Goal: Check status: Check status

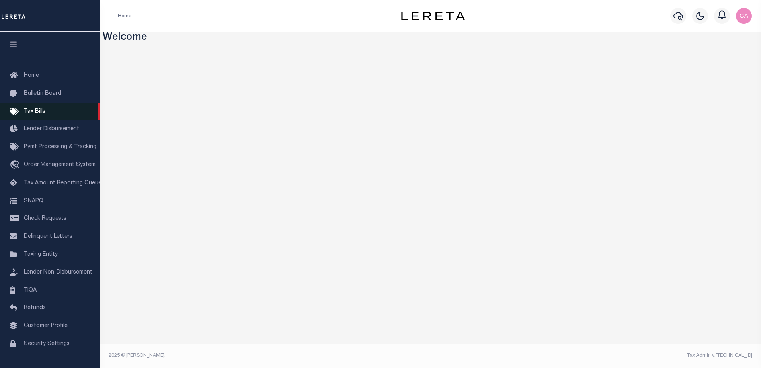
click at [40, 113] on span "Tax Bills" at bounding box center [35, 112] width 22 height 6
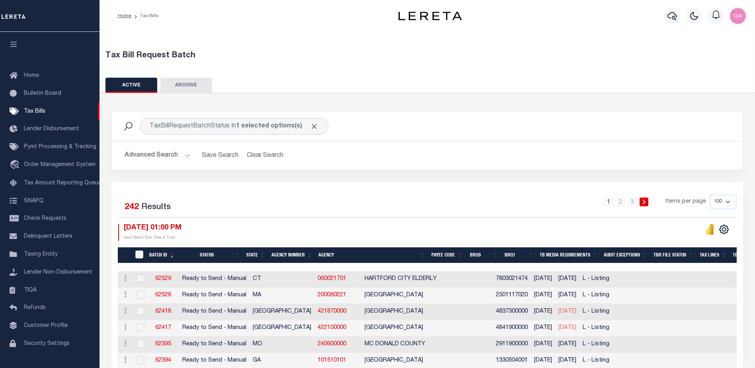
click at [187, 154] on button "Advanced Search" at bounding box center [158, 156] width 66 height 16
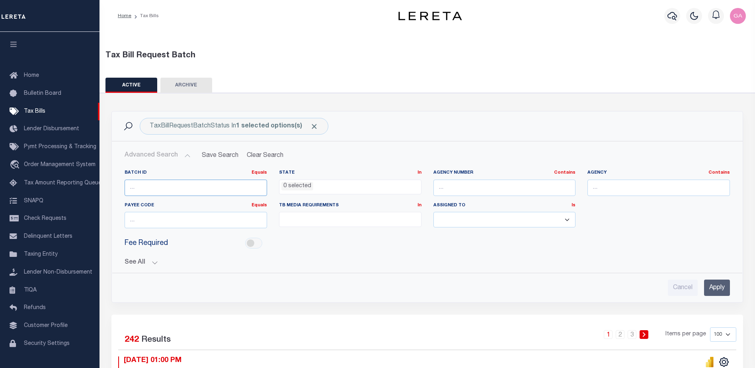
click at [181, 188] on input "number" at bounding box center [196, 188] width 143 height 16
click at [719, 283] on input "Apply" at bounding box center [717, 288] width 26 height 16
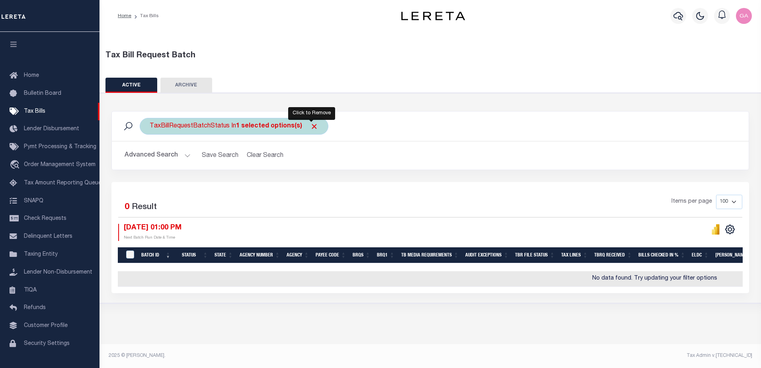
click at [312, 125] on span "Click to Remove" at bounding box center [314, 126] width 8 height 8
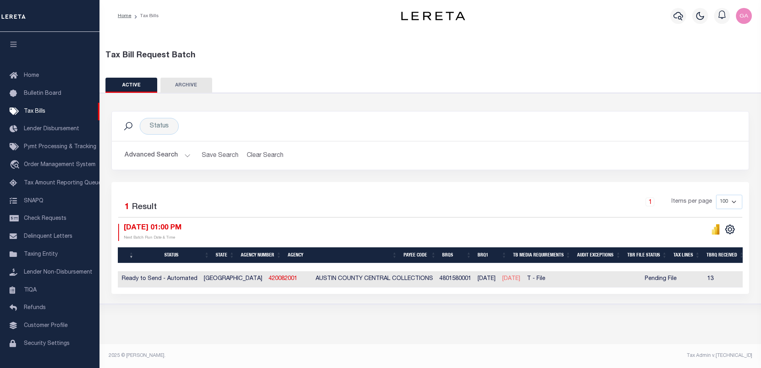
scroll to position [0, 62]
drag, startPoint x: 259, startPoint y: 283, endPoint x: 230, endPoint y: 308, distance: 38.4
click at [223, 316] on div "Tax Bill Request Batch ACTIVE ARCHIVE HISTORY Search" at bounding box center [431, 180] width 662 height 297
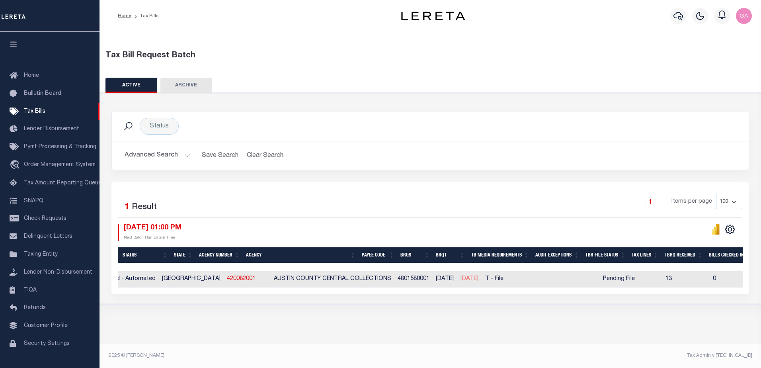
scroll to position [0, 141]
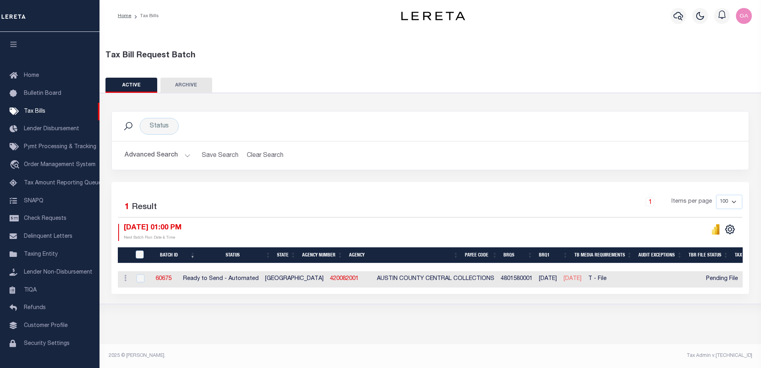
click at [186, 153] on button "Advanced Search" at bounding box center [158, 156] width 66 height 16
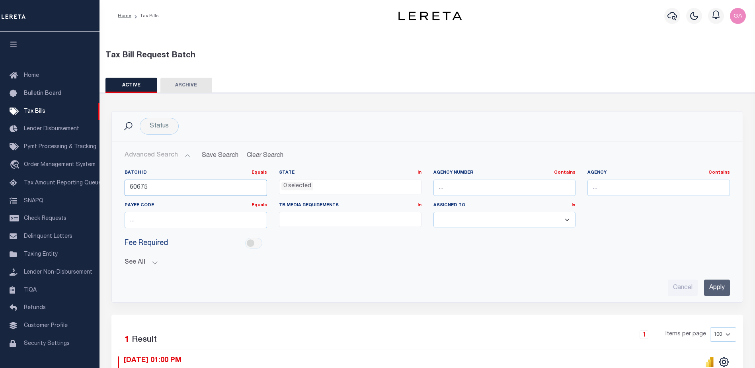
click at [199, 188] on input "60675" at bounding box center [196, 188] width 143 height 16
click at [711, 286] on input "Apply" at bounding box center [717, 288] width 26 height 16
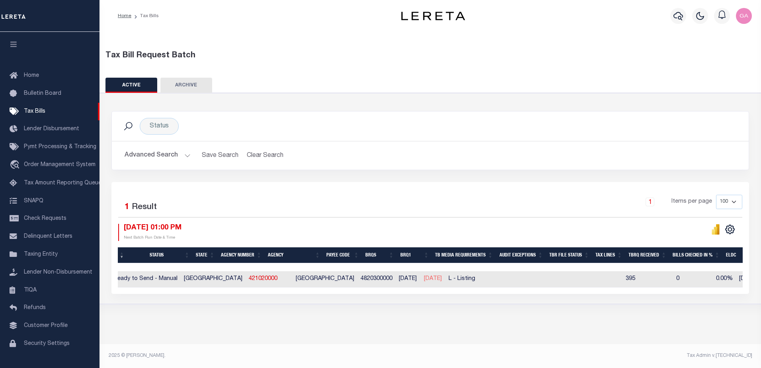
scroll to position [0, 0]
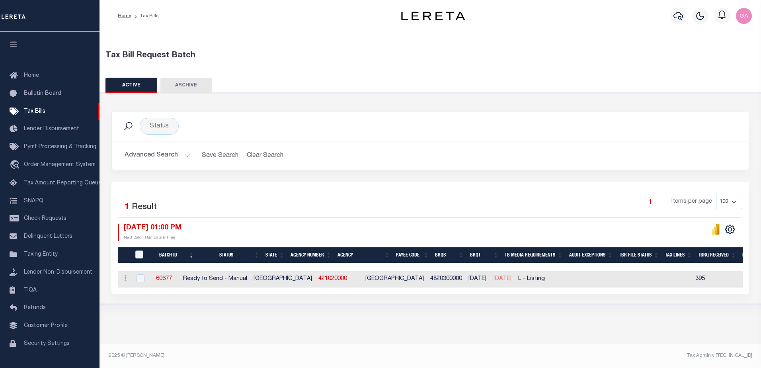
click at [185, 154] on button "Advanced Search" at bounding box center [158, 156] width 66 height 16
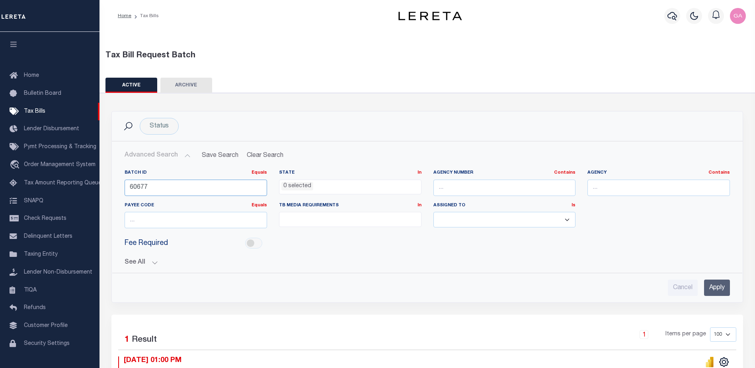
click at [190, 186] on input "60677" at bounding box center [196, 188] width 143 height 16
click at [714, 283] on input "Apply" at bounding box center [717, 288] width 26 height 16
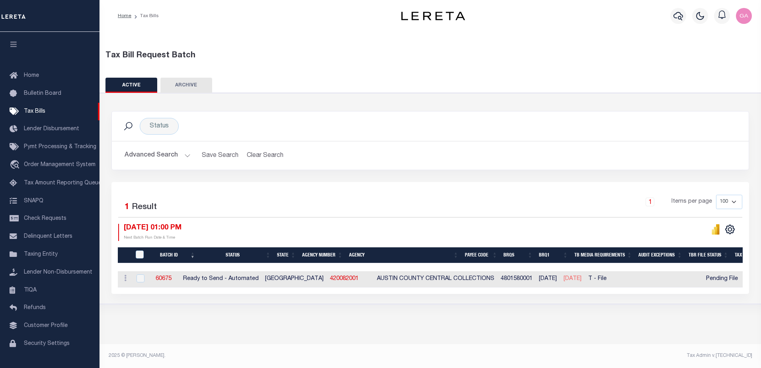
click at [185, 157] on button "Advanced Search" at bounding box center [158, 156] width 66 height 16
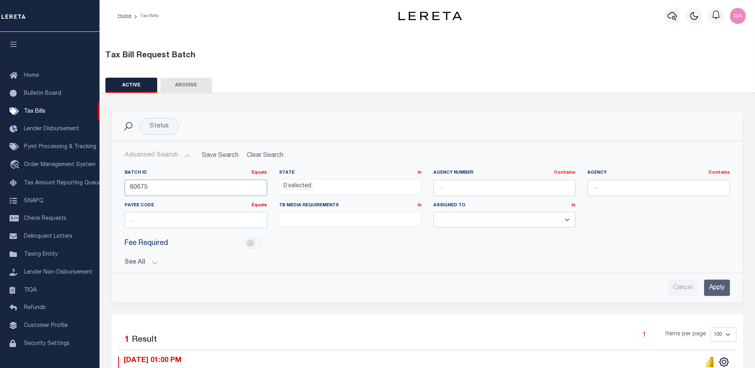
click at [203, 188] on input "60675" at bounding box center [196, 188] width 143 height 16
click at [712, 288] on input "Apply" at bounding box center [717, 288] width 26 height 16
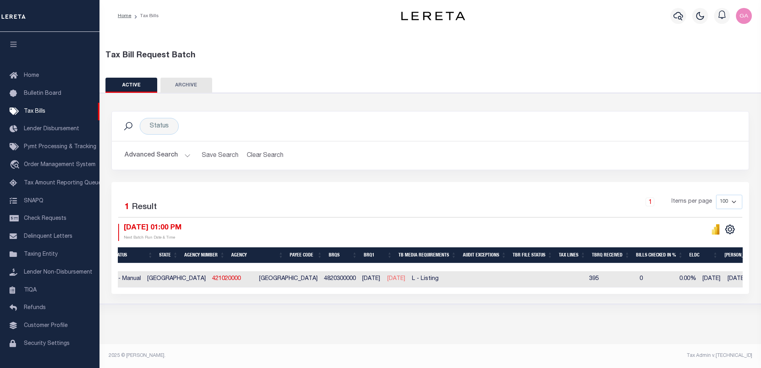
scroll to position [0, 108]
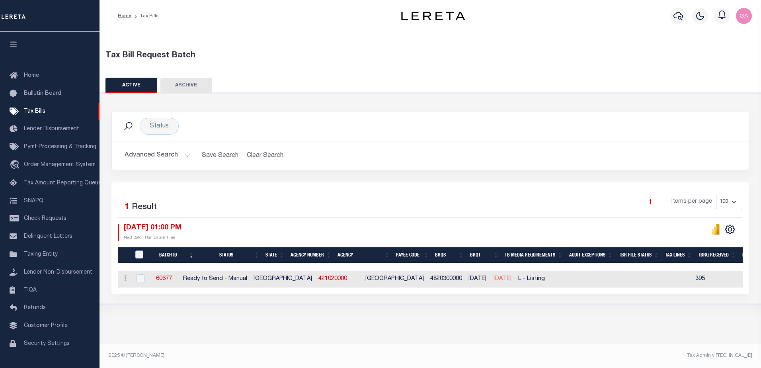
click at [187, 156] on button "Advanced Search" at bounding box center [158, 156] width 66 height 16
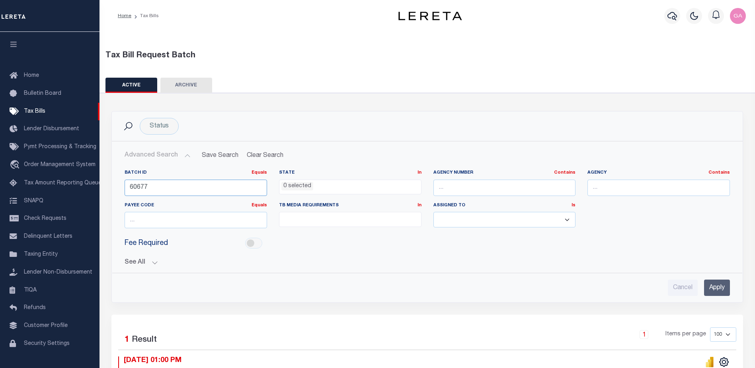
click at [186, 187] on input "60677" at bounding box center [196, 188] width 143 height 16
type input "60675"
click at [714, 287] on input "Apply" at bounding box center [717, 288] width 26 height 16
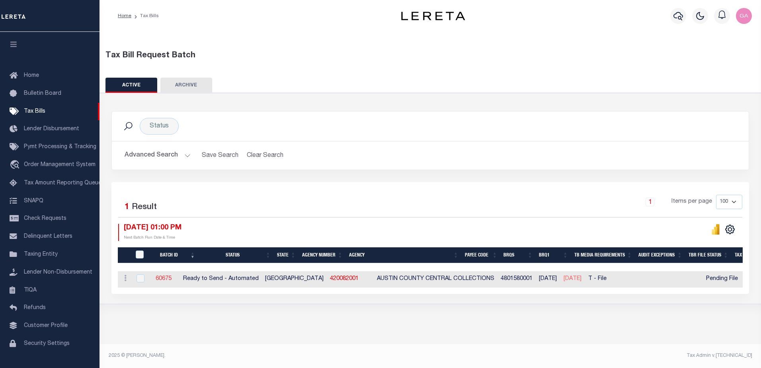
click at [172, 276] on link "60675" at bounding box center [164, 279] width 16 height 6
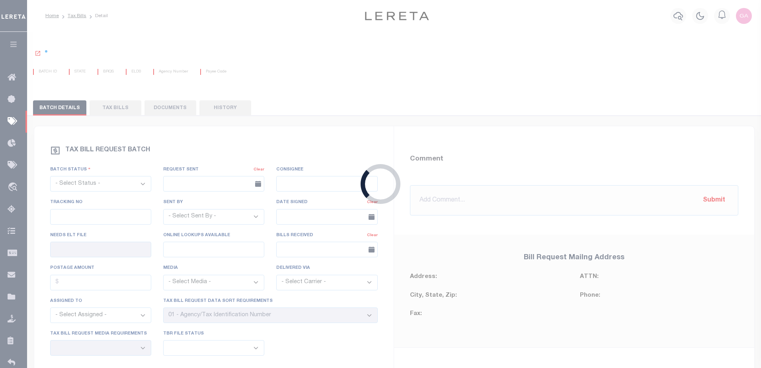
select select "RTA"
type input "Yes"
type input "No"
select select "22"
select select "1"
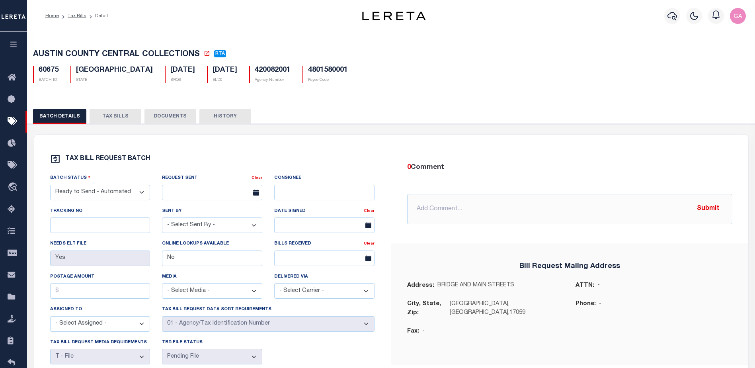
click at [114, 119] on button "TAX BILLS" at bounding box center [116, 116] width 52 height 15
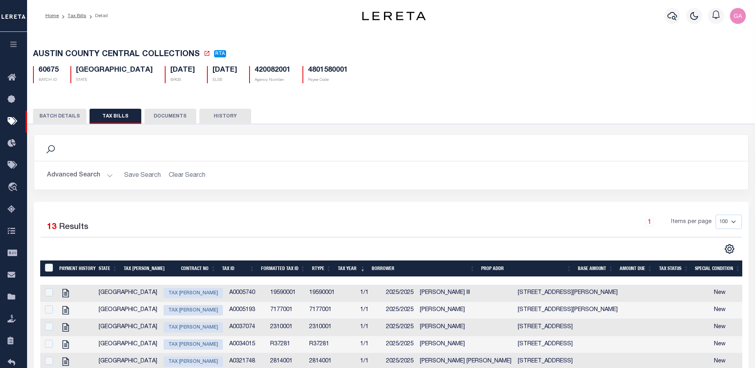
click at [55, 111] on button "BATCH DETAILS" at bounding box center [59, 116] width 53 height 15
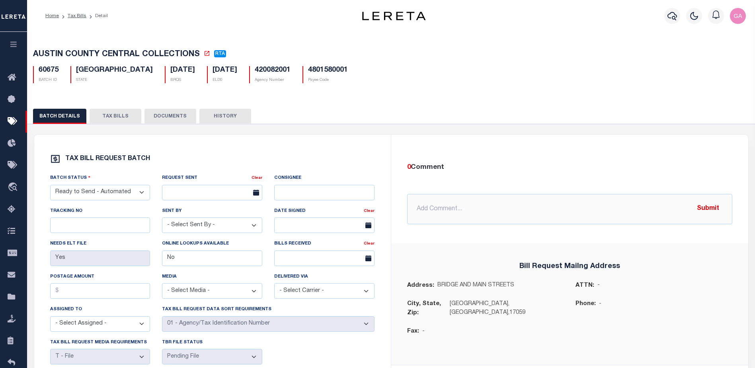
click at [47, 71] on h5 "60675" at bounding box center [49, 70] width 20 height 9
copy h5 "60675"
click at [76, 13] on li "Tax Bills" at bounding box center [72, 15] width 27 height 7
click at [78, 16] on link "Tax Bills" at bounding box center [77, 16] width 19 height 5
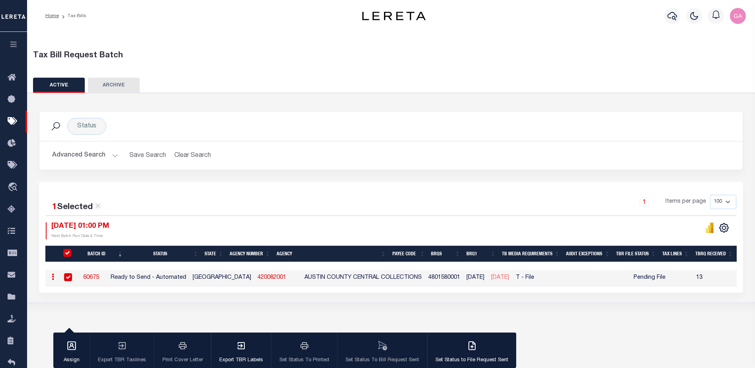
click at [258, 278] on link "420082001" at bounding box center [272, 278] width 29 height 6
checkbox input "false"
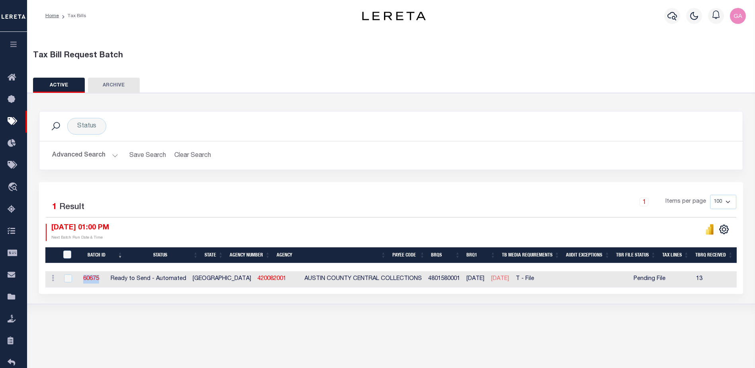
drag, startPoint x: 108, startPoint y: 280, endPoint x: 93, endPoint y: 279, distance: 14.3
click at [93, 279] on td "60675" at bounding box center [91, 279] width 32 height 16
checkbox input "true"
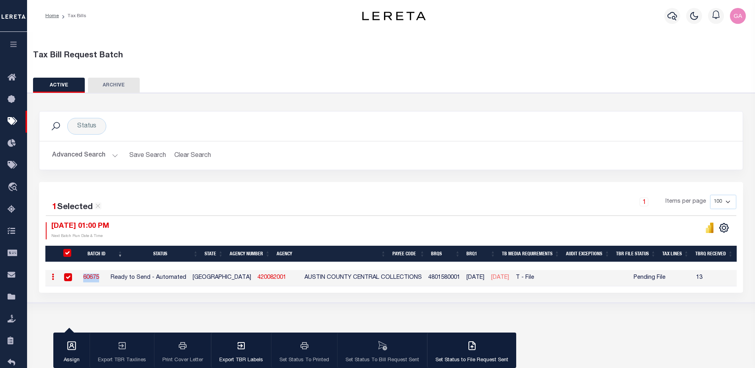
copy link "60675"
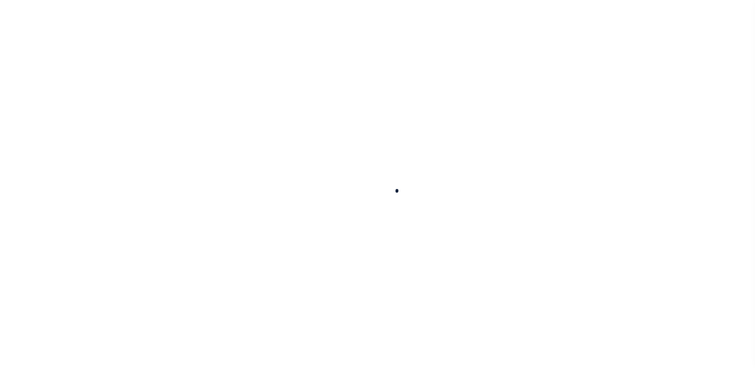
select select
checkbox input "false"
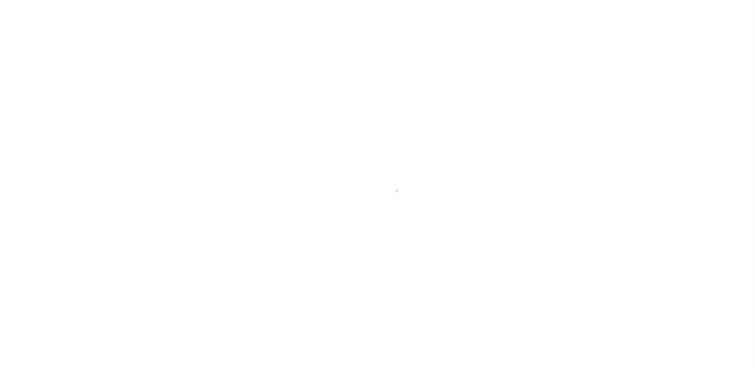
checkbox input "false"
type input "4801580001"
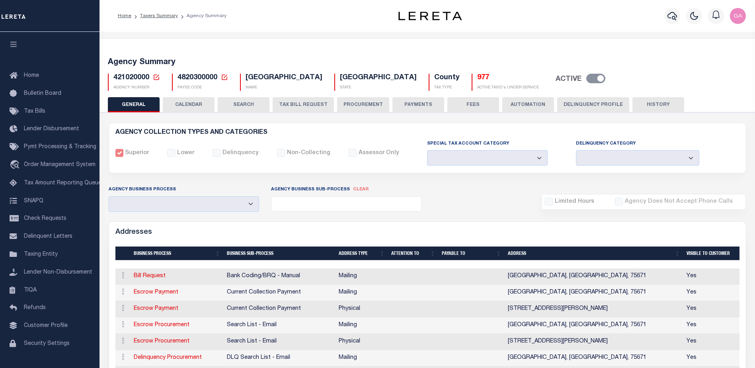
select select
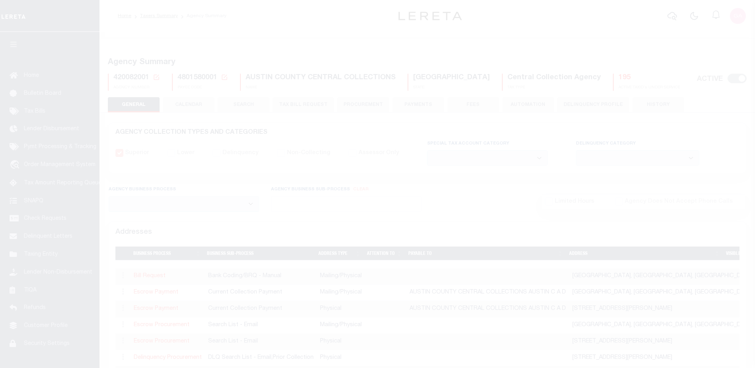
select select
